Goal: Find specific page/section: Find specific page/section

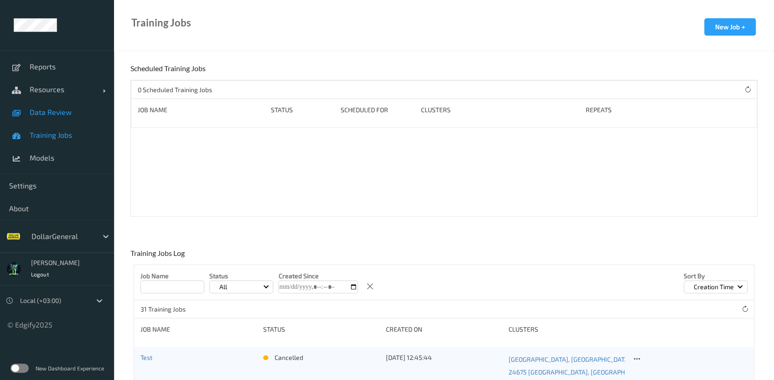
click at [52, 114] on span "Data Review" at bounding box center [67, 112] width 75 height 9
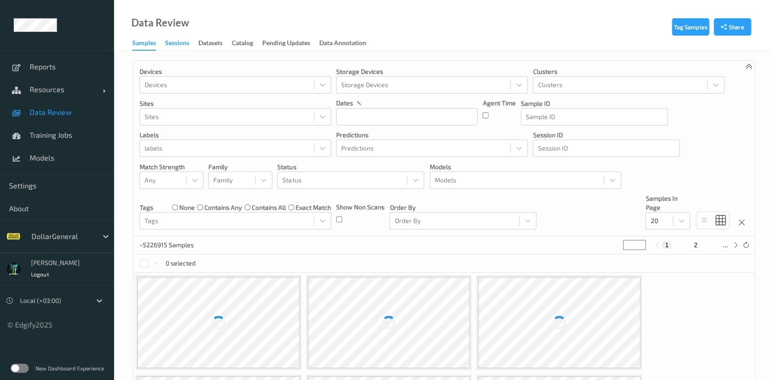
click at [173, 43] on div "Sessions" at bounding box center [177, 43] width 24 height 11
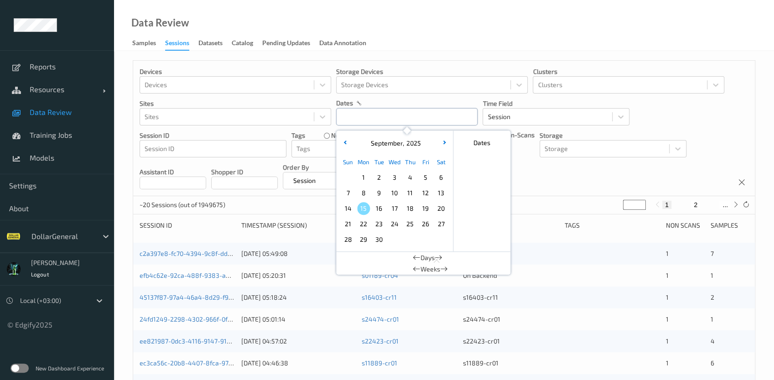
click at [364, 113] on input "text" at bounding box center [406, 116] width 141 height 17
click at [339, 141] on div "[DATE]" at bounding box center [394, 143] width 113 height 9
click at [343, 141] on button "button" at bounding box center [344, 143] width 9 height 9
click at [359, 240] on span "25" at bounding box center [363, 239] width 13 height 13
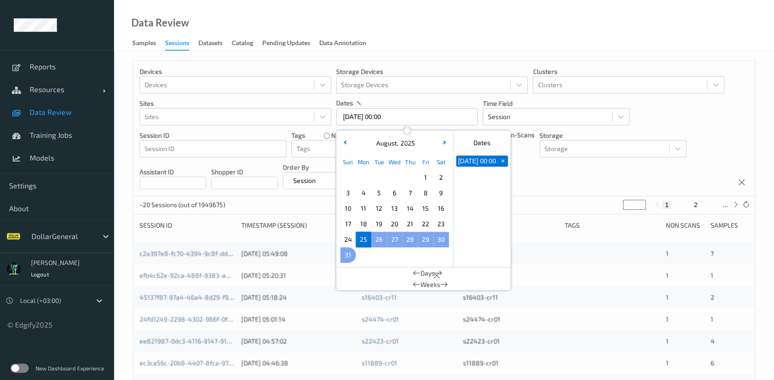
click at [348, 253] on span "31" at bounding box center [348, 255] width 13 height 13
type input "[DATE] 00:00 -> [DATE] 23:59"
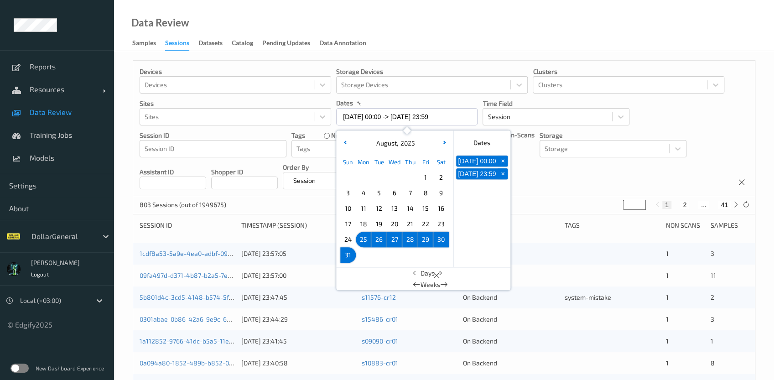
click at [278, 169] on p "Shopper ID" at bounding box center [244, 171] width 67 height 9
